Goal: Information Seeking & Learning: Learn about a topic

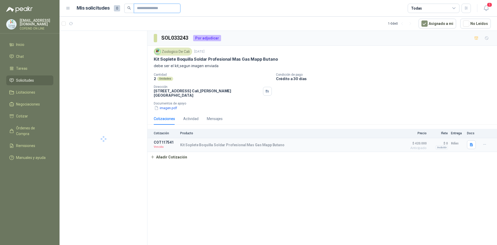
click at [150, 9] on input "text" at bounding box center [155, 8] width 36 height 9
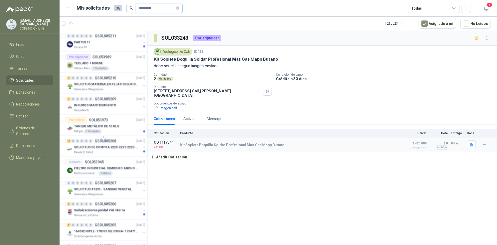
type input "*********"
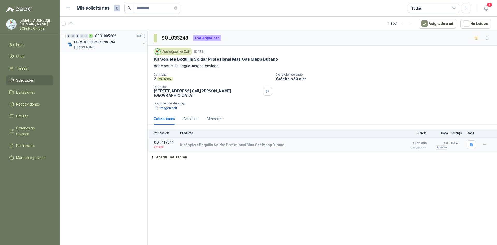
click at [101, 42] on p "ELEMENTOS PARA COCINA" at bounding box center [94, 42] width 41 height 5
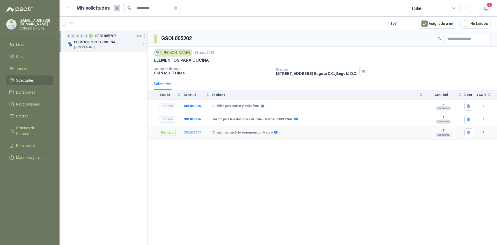
click at [194, 133] on b "SOL053917" at bounding box center [192, 132] width 17 height 4
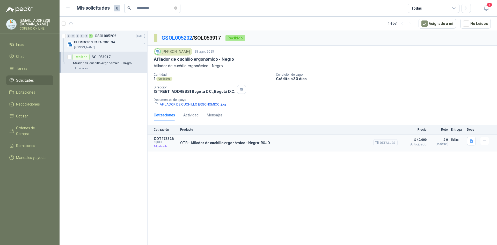
click at [382, 141] on button "Detalles" at bounding box center [385, 142] width 24 height 7
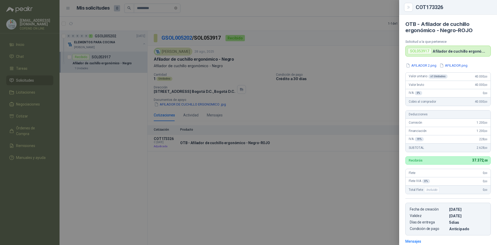
click at [455, 62] on div "OTB - Afilador de cuchillo ergonómico - Negro-ROJO Solicitud a la que pertenece…" at bounding box center [448, 130] width 98 height 230
drag, startPoint x: 455, startPoint y: 62, endPoint x: 454, endPoint y: 65, distance: 3.1
click at [455, 64] on div "OTB - Afilador de cuchillo ergonómico - Negro-ROJO Solicitud a la que pertenece…" at bounding box center [448, 130] width 98 height 230
click at [454, 66] on button "AFILADOR.png" at bounding box center [453, 65] width 29 height 5
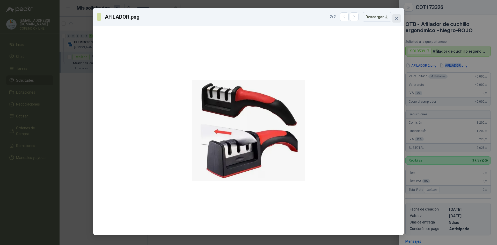
click at [396, 16] on icon "close" at bounding box center [396, 18] width 4 height 4
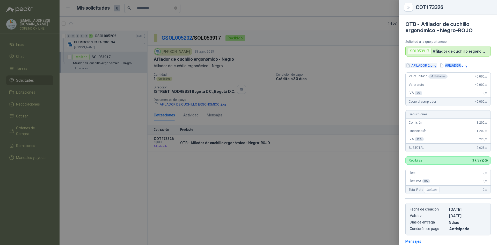
click at [419, 64] on button "AFILADOR 2.png" at bounding box center [421, 65] width 32 height 5
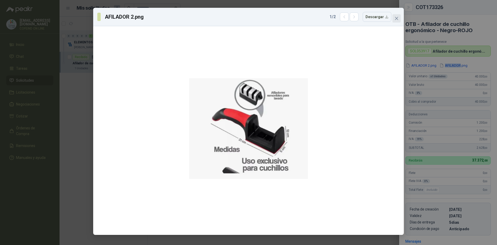
drag, startPoint x: 400, startPoint y: 18, endPoint x: 400, endPoint y: 25, distance: 7.0
click at [401, 18] on div "AFILADOR 2.png 1 / 2 Descargar" at bounding box center [248, 121] width 311 height 227
click at [395, 16] on icon "close" at bounding box center [396, 18] width 4 height 4
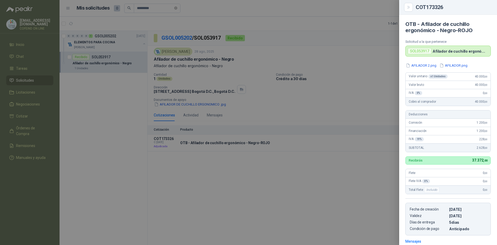
click at [353, 71] on div at bounding box center [248, 122] width 497 height 245
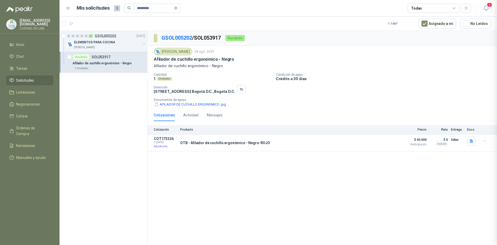
scroll to position [76, 0]
click at [30, 143] on span "Remisiones" at bounding box center [25, 146] width 19 height 6
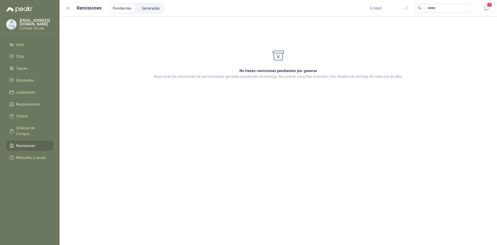
click at [226, 108] on div "No tienes remisiones pendientes por generar Aquí verás las remisiones de tus so…" at bounding box center [278, 131] width 437 height 228
click at [488, 11] on icon "button" at bounding box center [486, 8] width 6 height 6
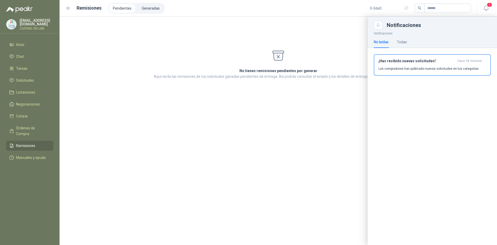
drag, startPoint x: 283, startPoint y: 112, endPoint x: 368, endPoint y: 10, distance: 132.7
click at [283, 112] on div at bounding box center [278, 131] width 437 height 228
